Goal: Browse casually

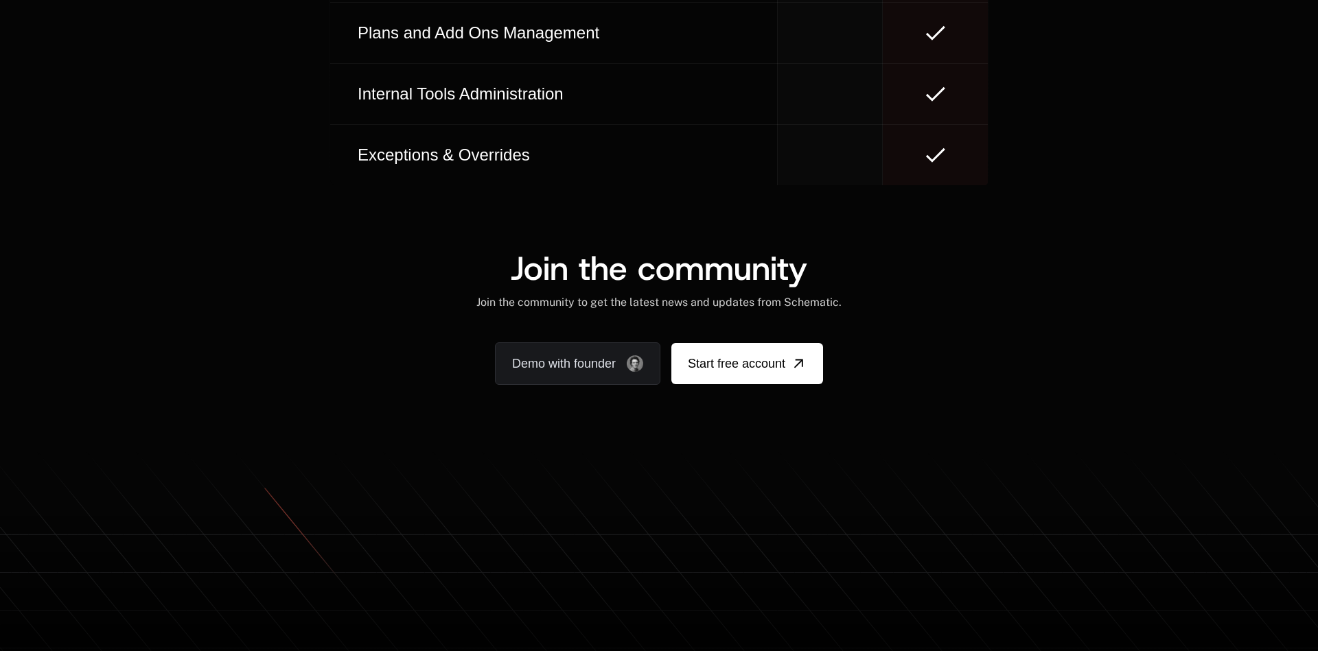
scroll to position [8289, 0]
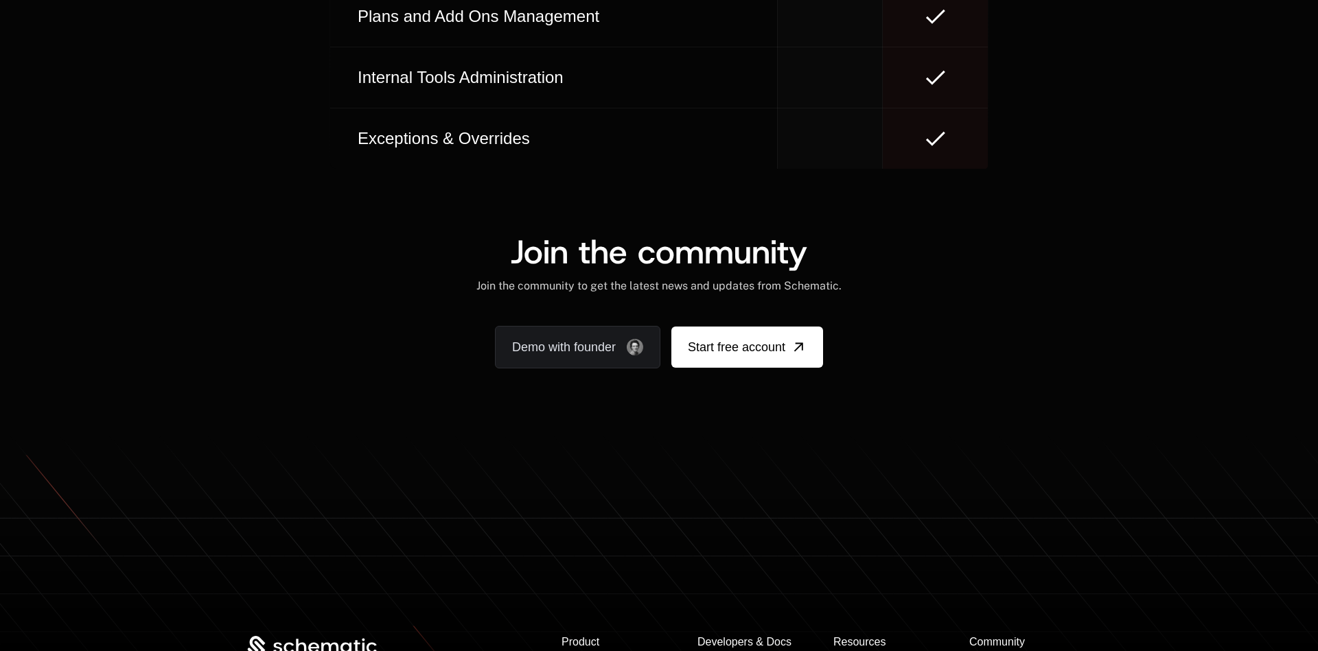
scroll to position [8174, 0]
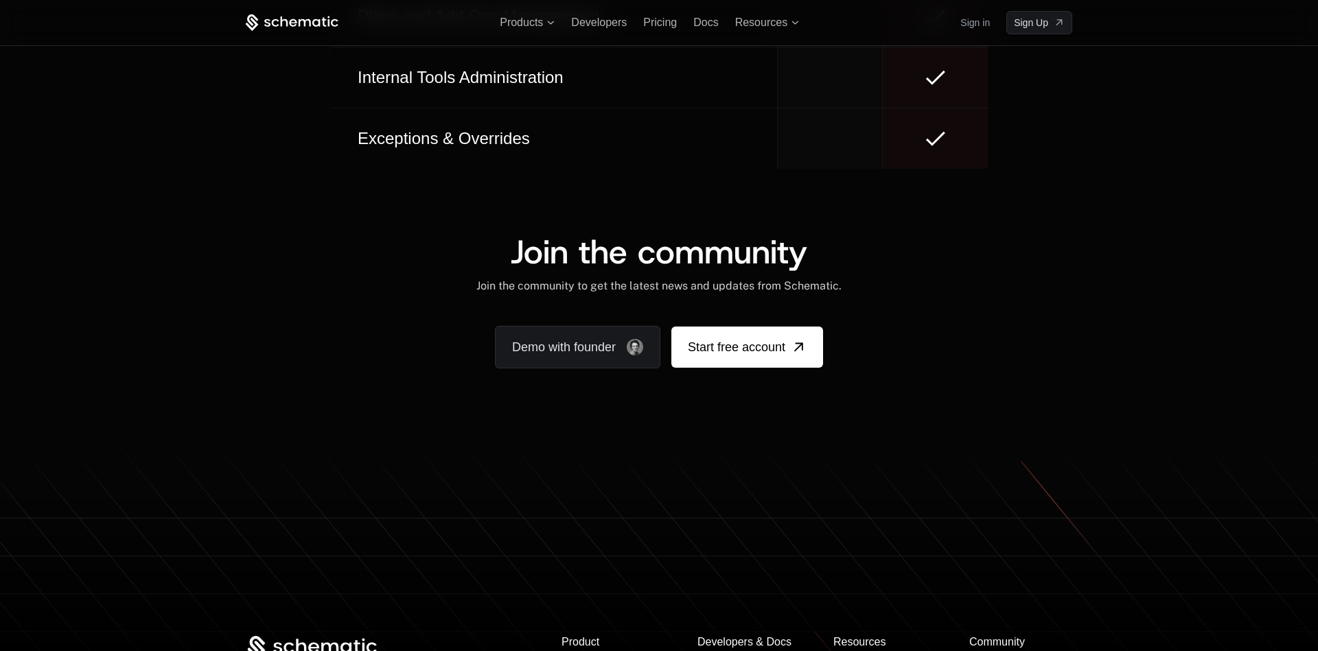
scroll to position [8157, 0]
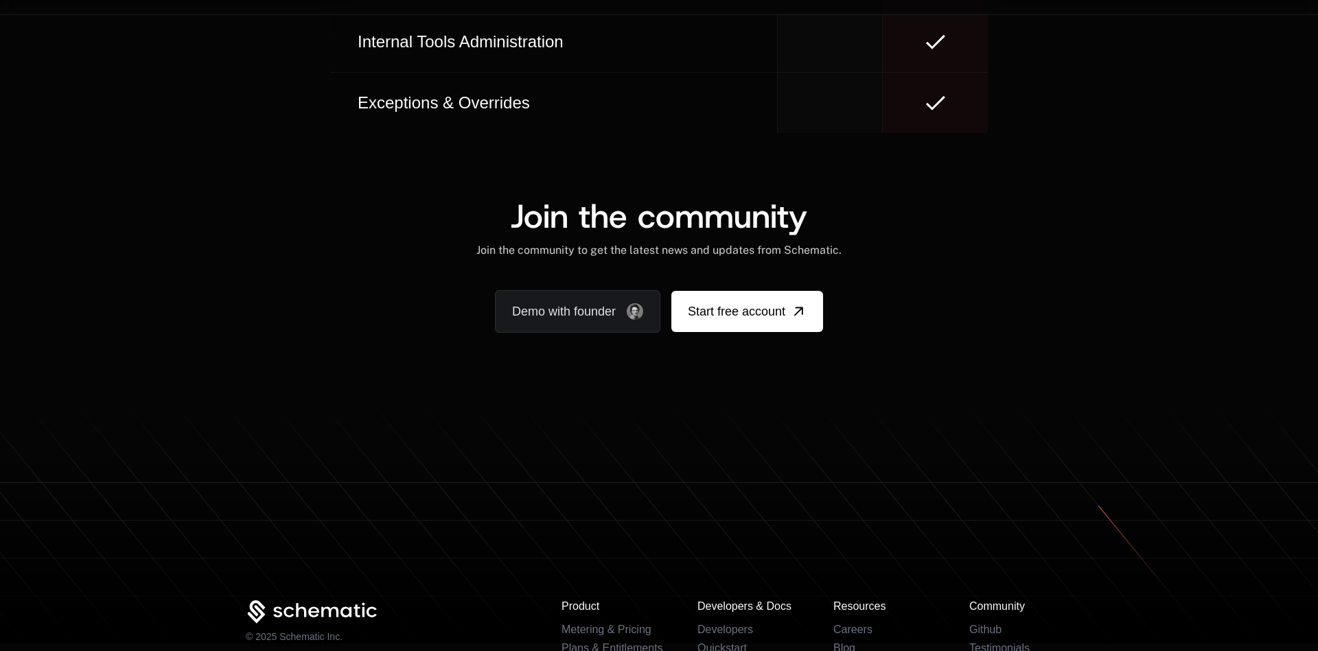
scroll to position [8253, 0]
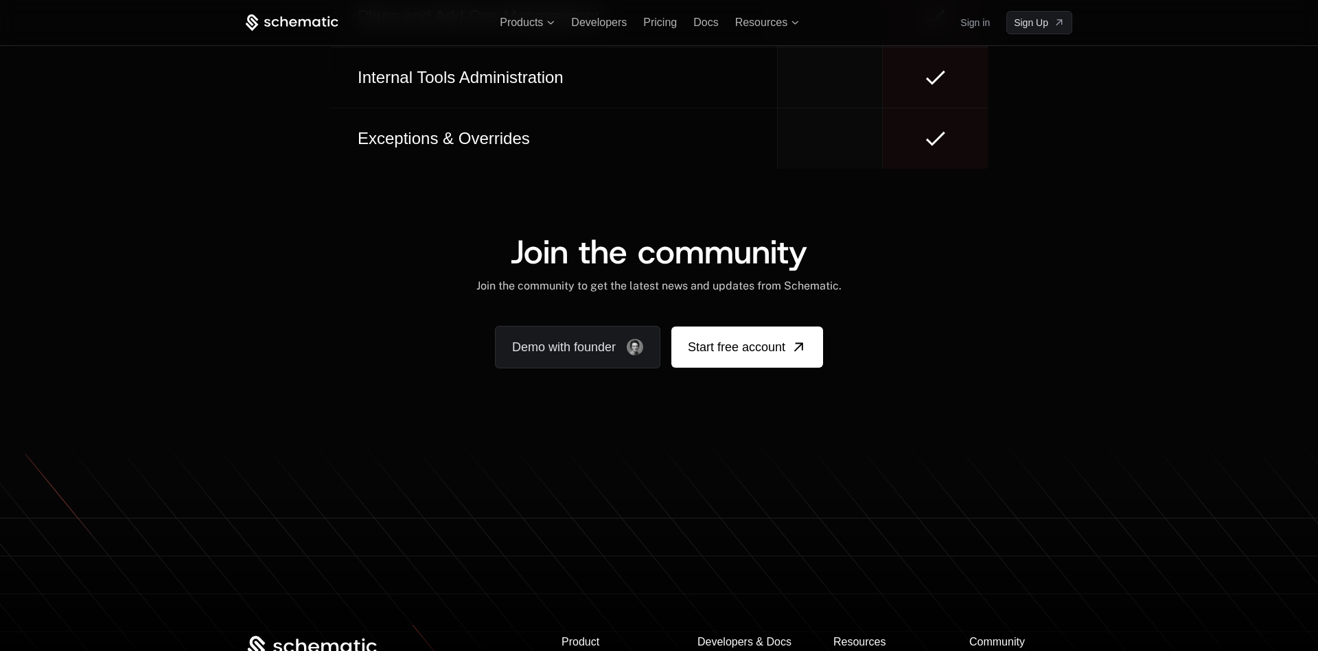
scroll to position [8306, 0]
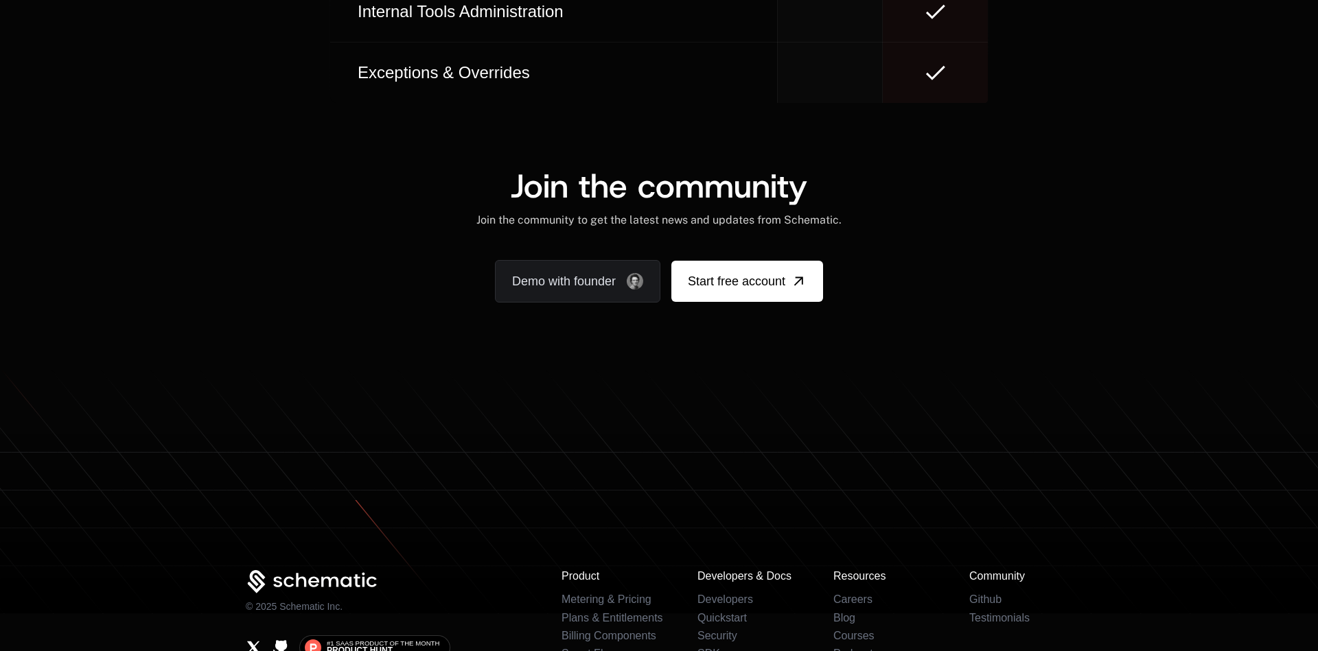
scroll to position [8223, 0]
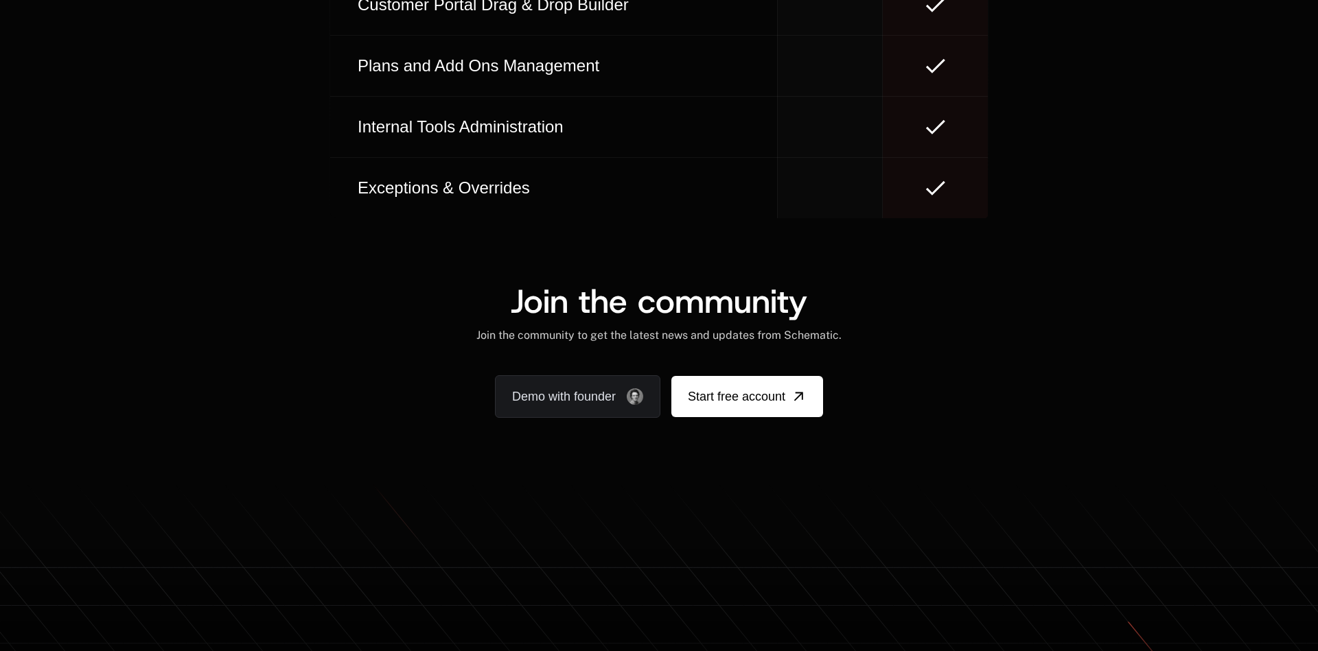
scroll to position [8289, 0]
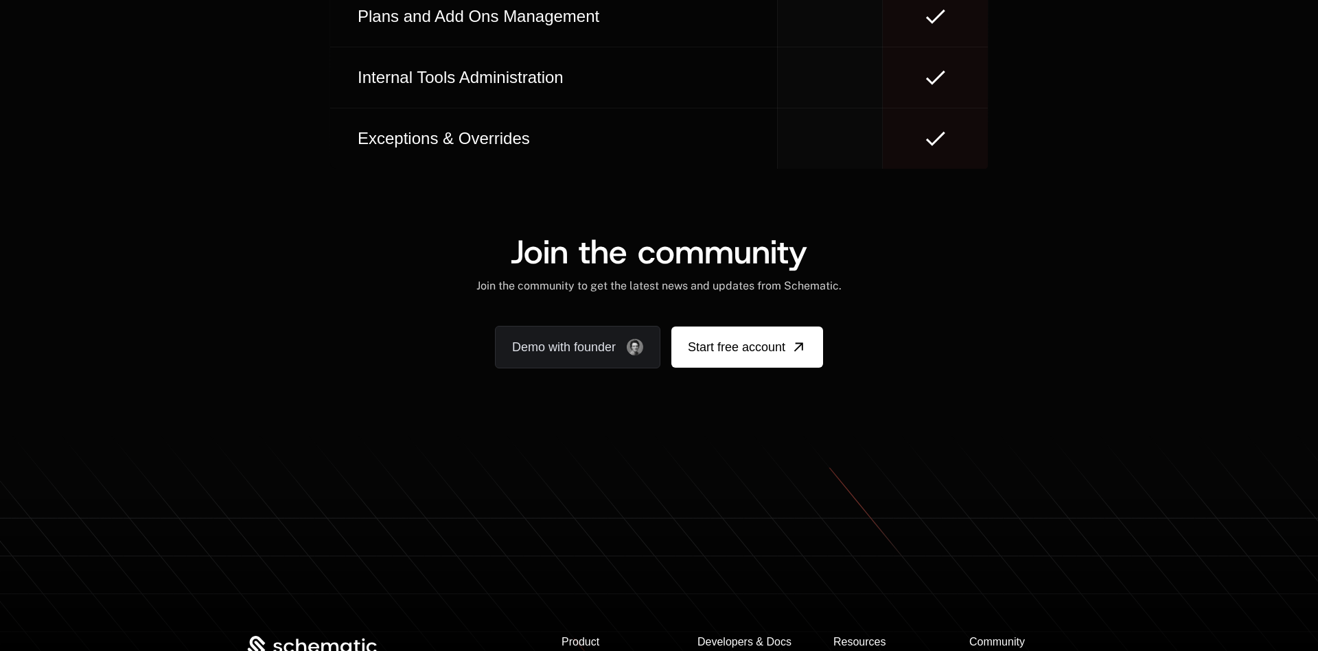
scroll to position [8174, 0]
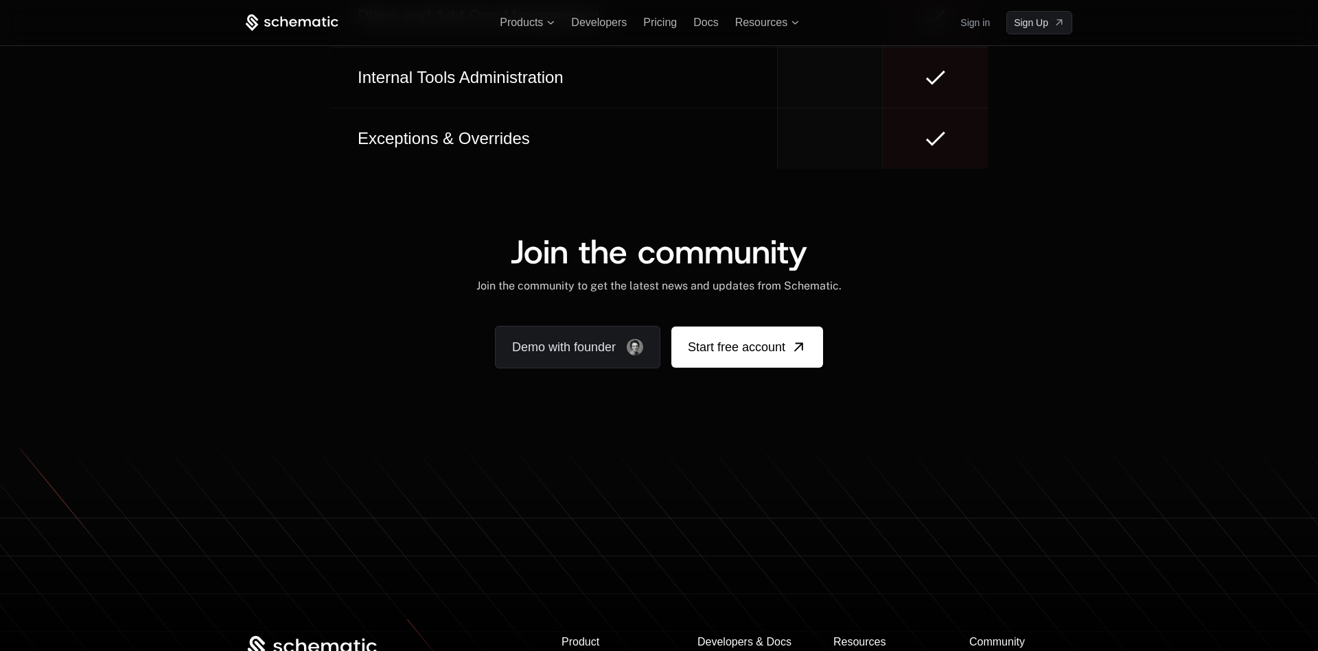
scroll to position [8157, 0]
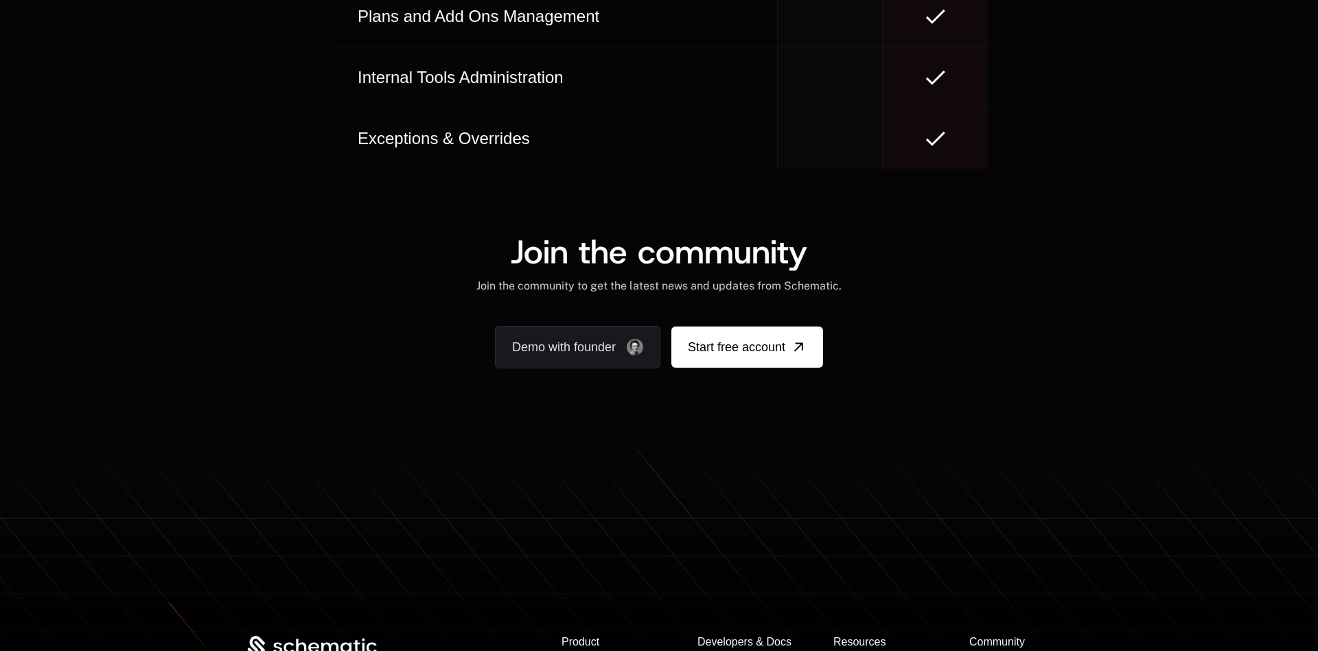
scroll to position [8253, 0]
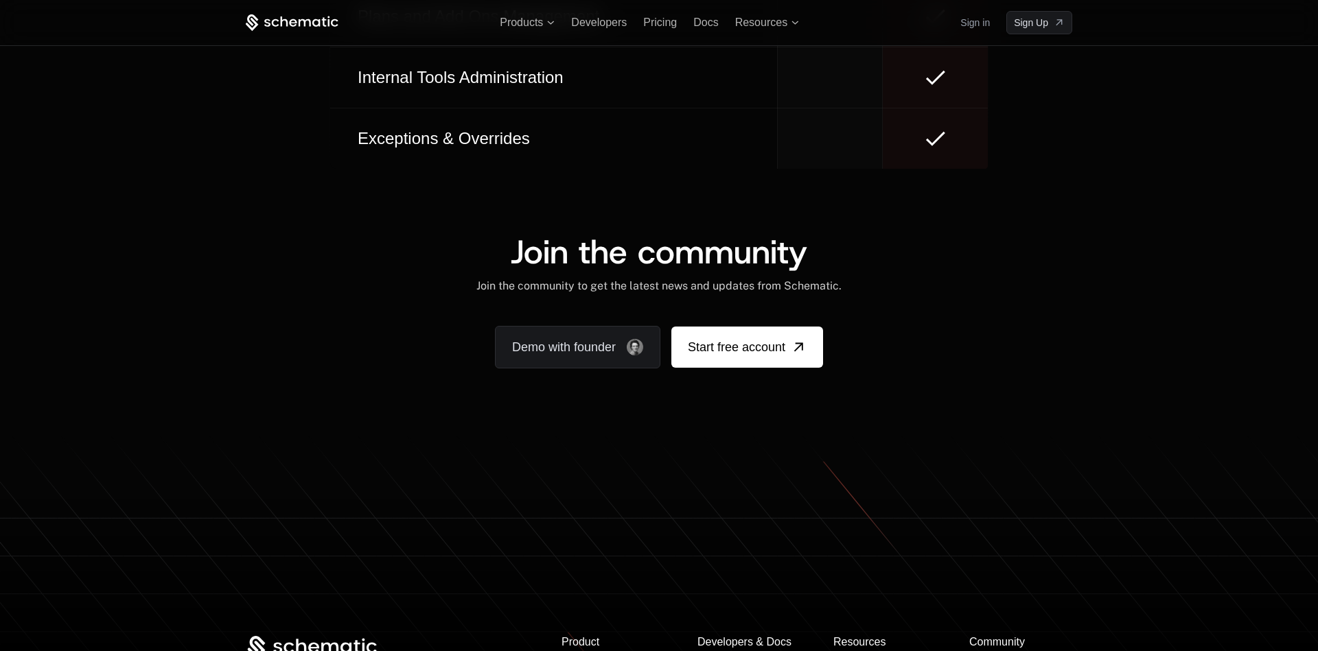
scroll to position [8306, 0]
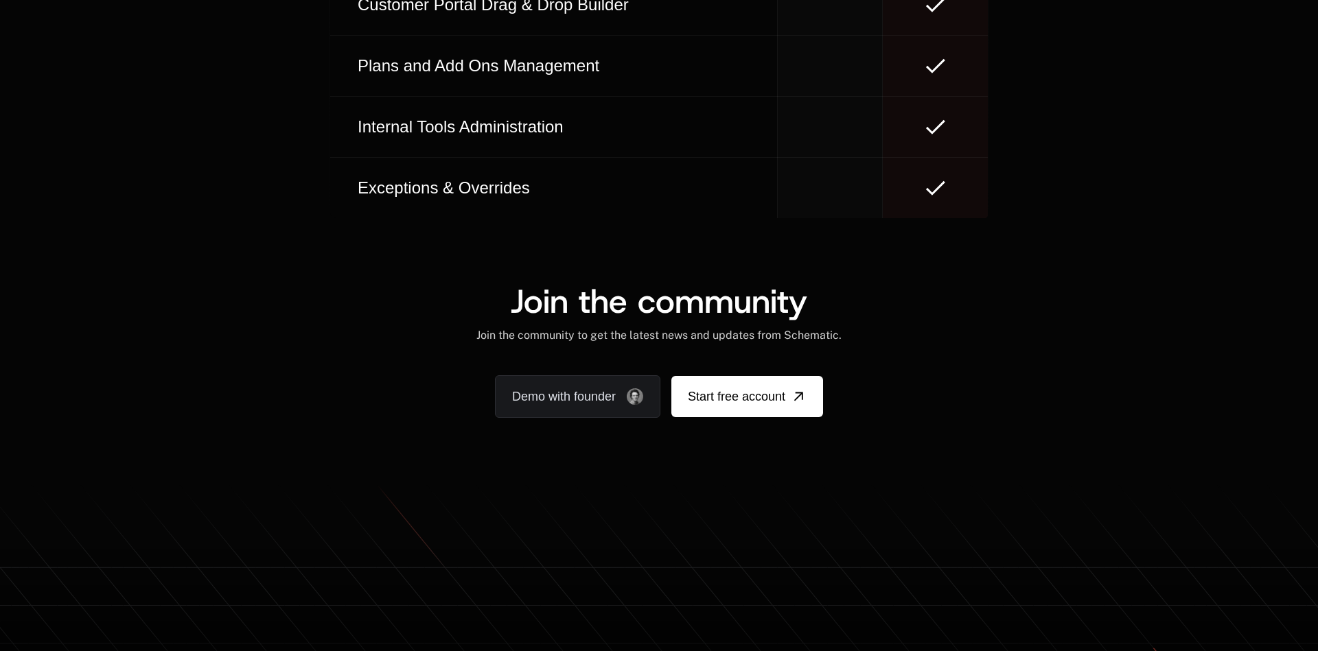
scroll to position [8289, 0]
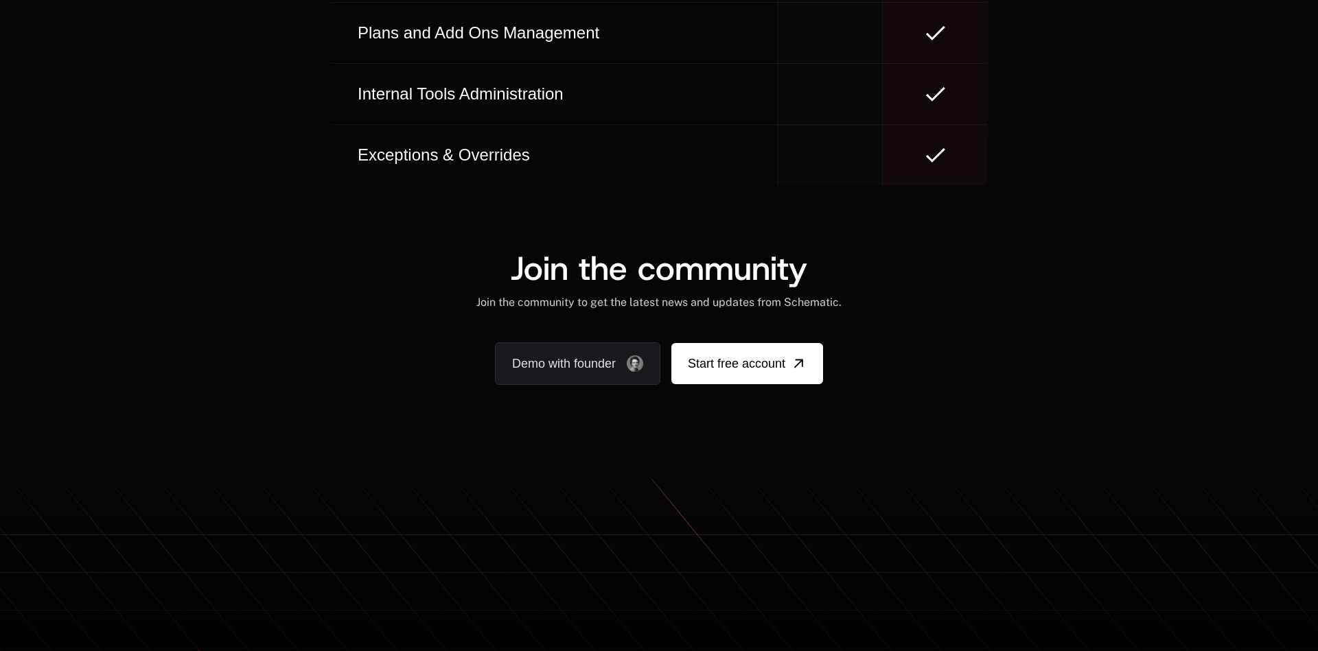
scroll to position [8289, 0]
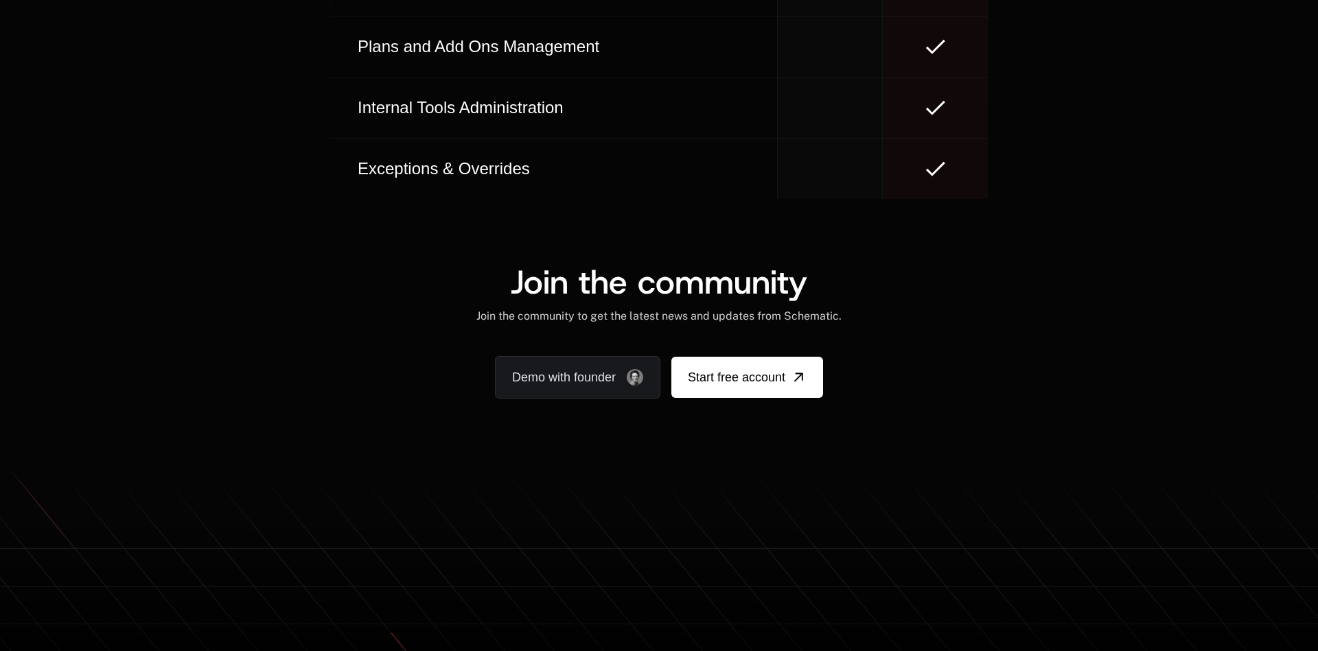
scroll to position [8157, 0]
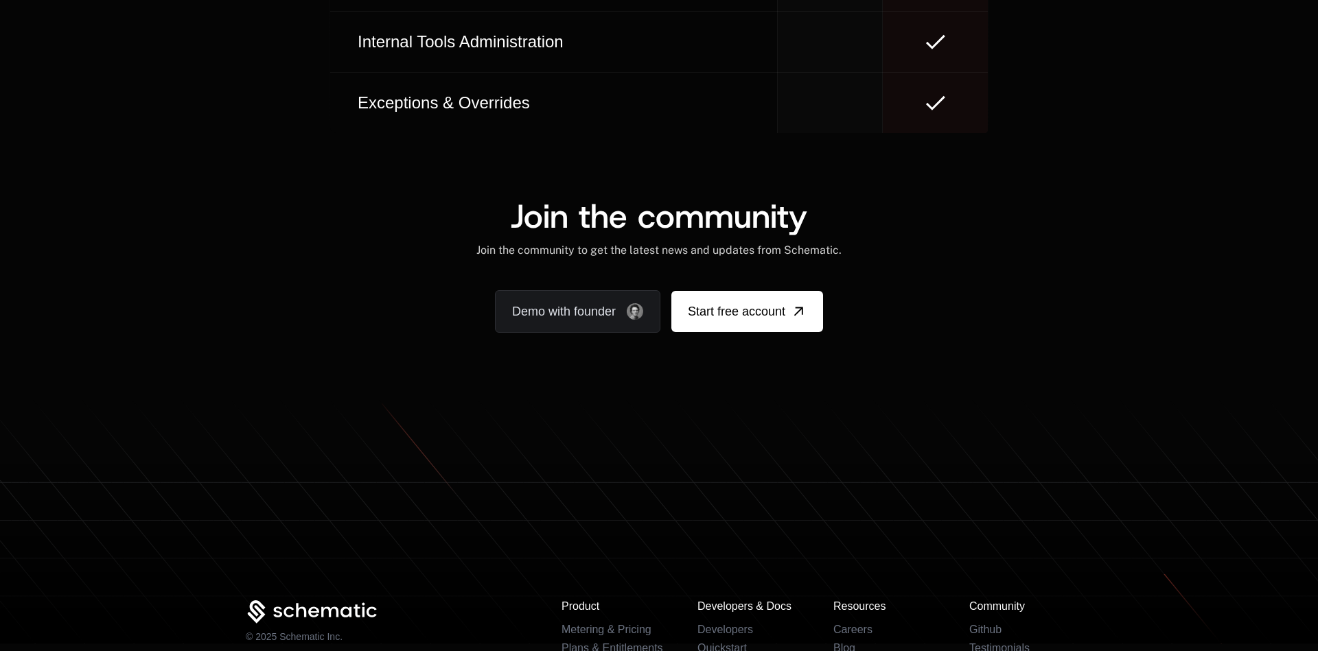
scroll to position [8253, 0]
